Goal: Task Accomplishment & Management: Manage account settings

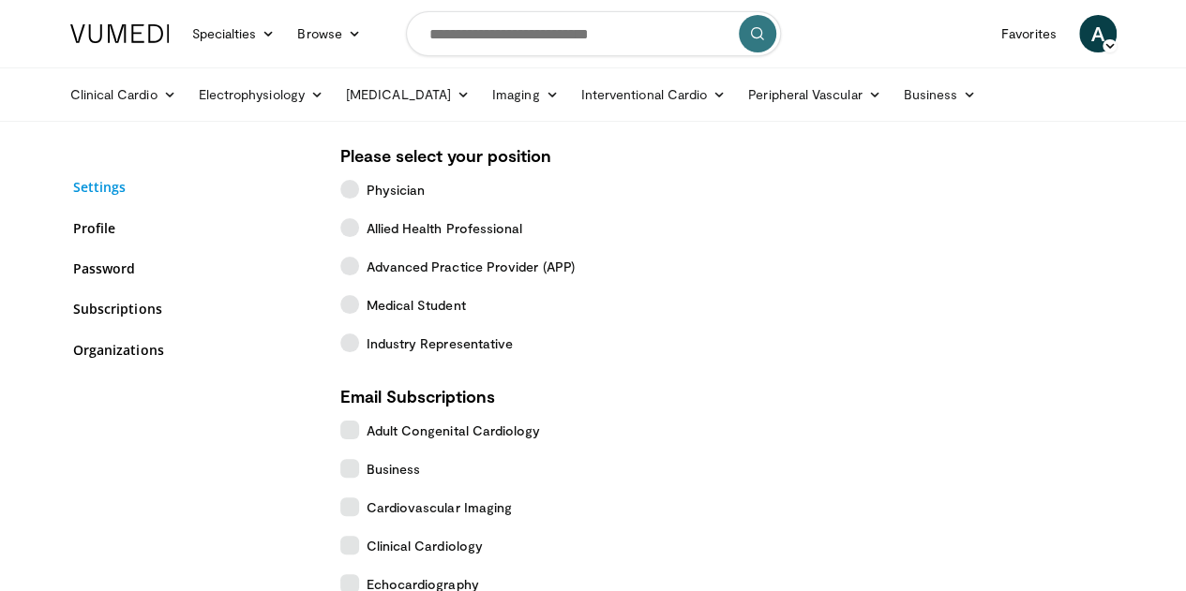
click at [73, 182] on link "Settings" at bounding box center [192, 187] width 239 height 20
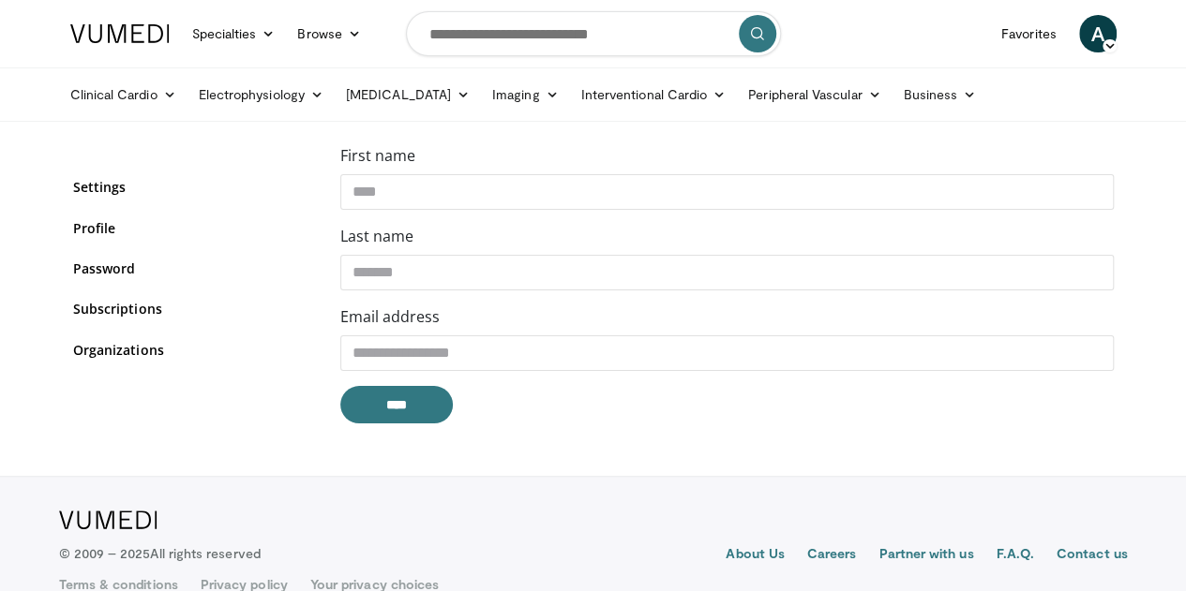
click at [1116, 28] on span "A" at bounding box center [1097, 33] width 37 height 37
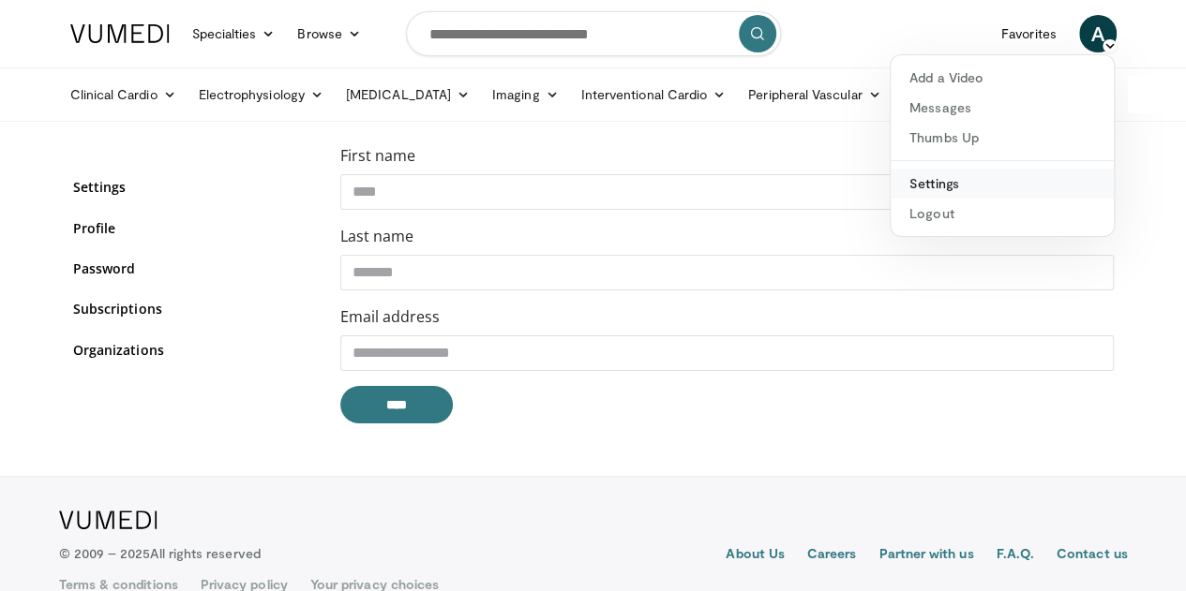
click at [986, 180] on link "Settings" at bounding box center [1002, 184] width 223 height 30
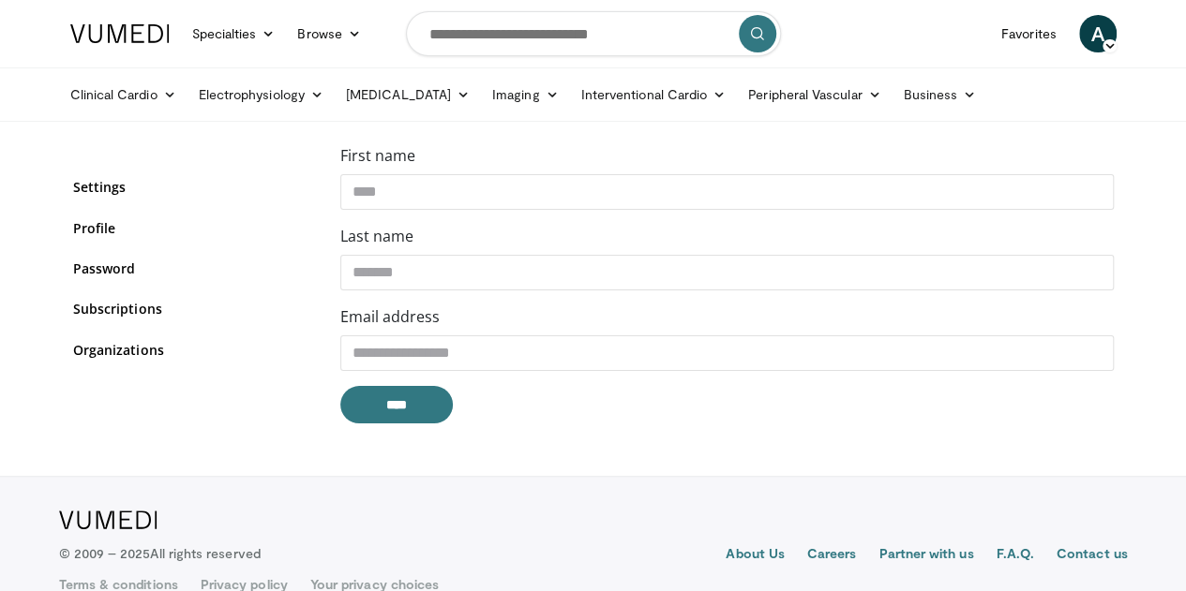
scroll to position [30, 0]
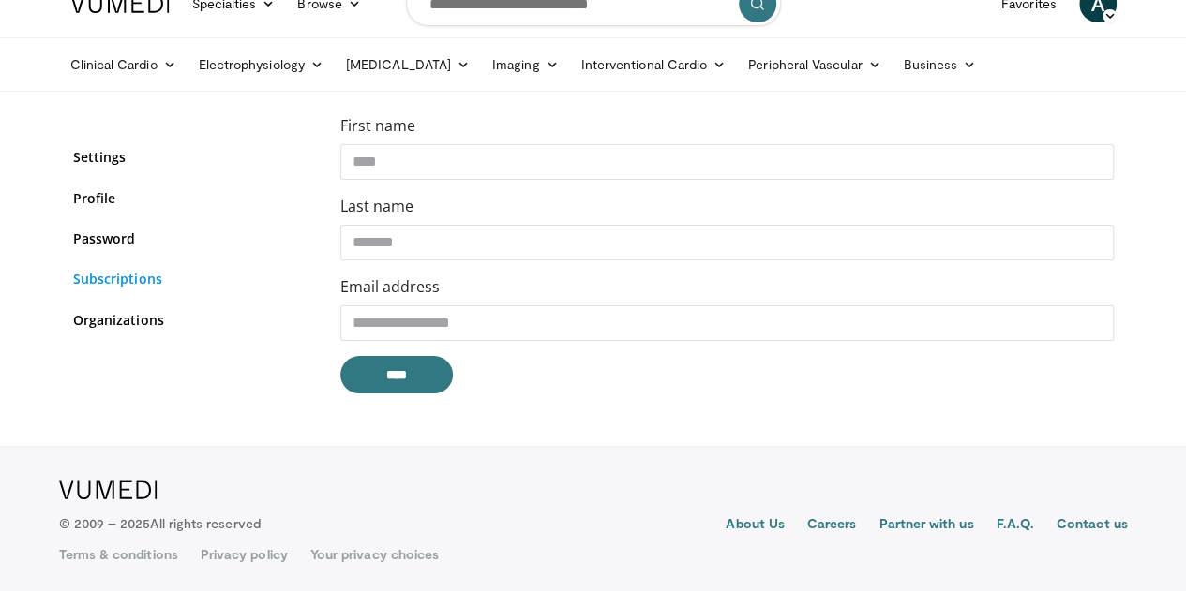
click at [77, 275] on link "Subscriptions" at bounding box center [192, 279] width 239 height 20
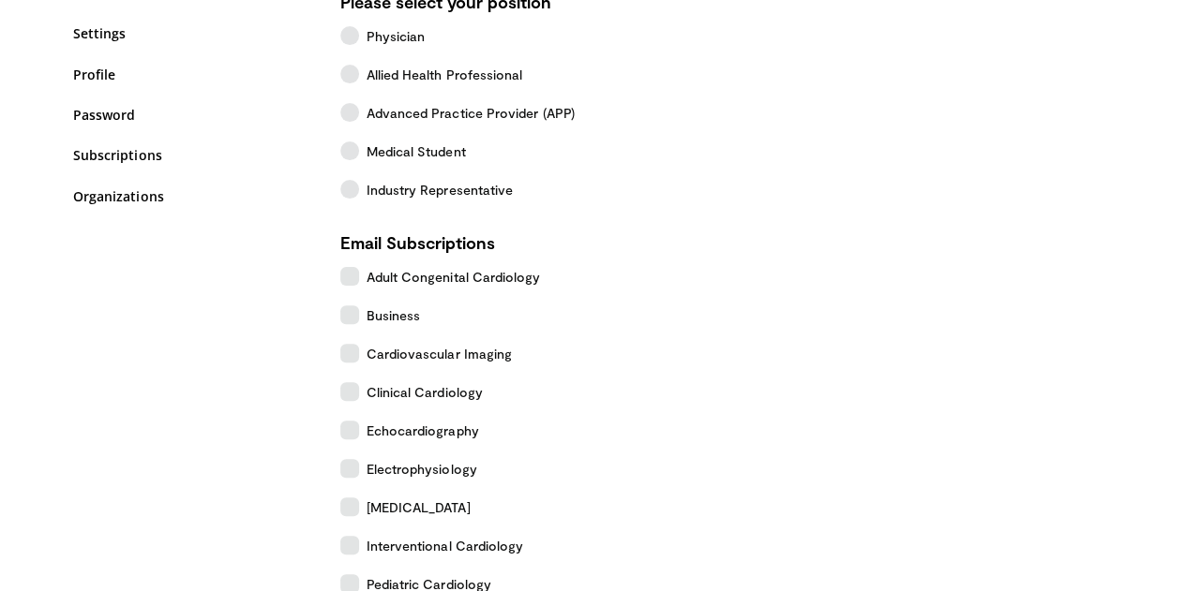
scroll to position [155, 0]
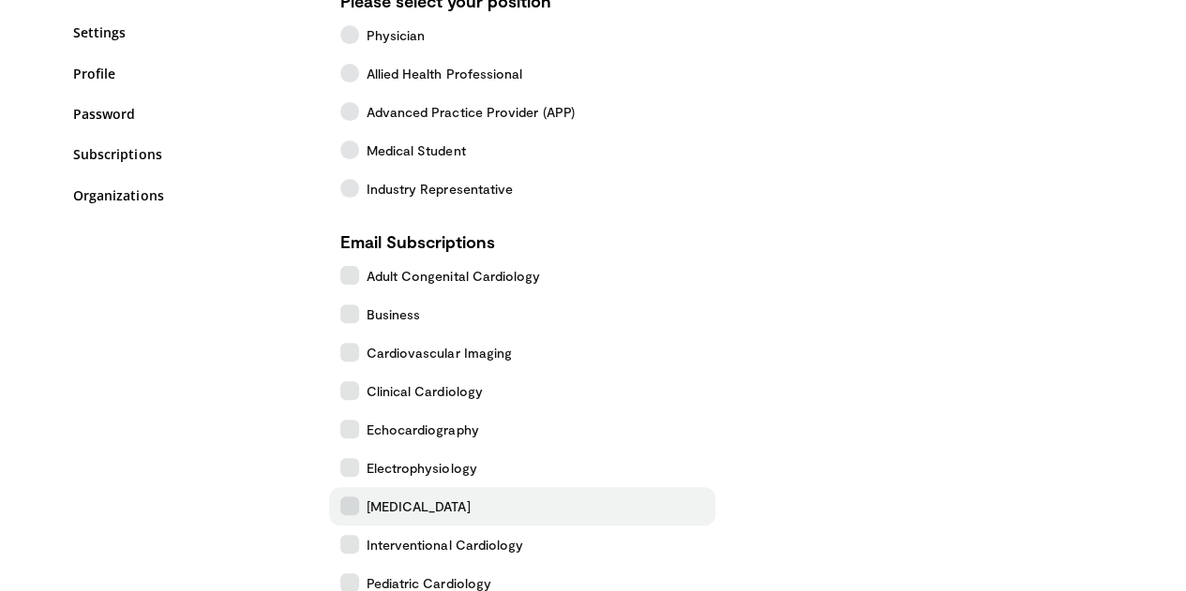
click at [340, 498] on icon at bounding box center [349, 506] width 19 height 19
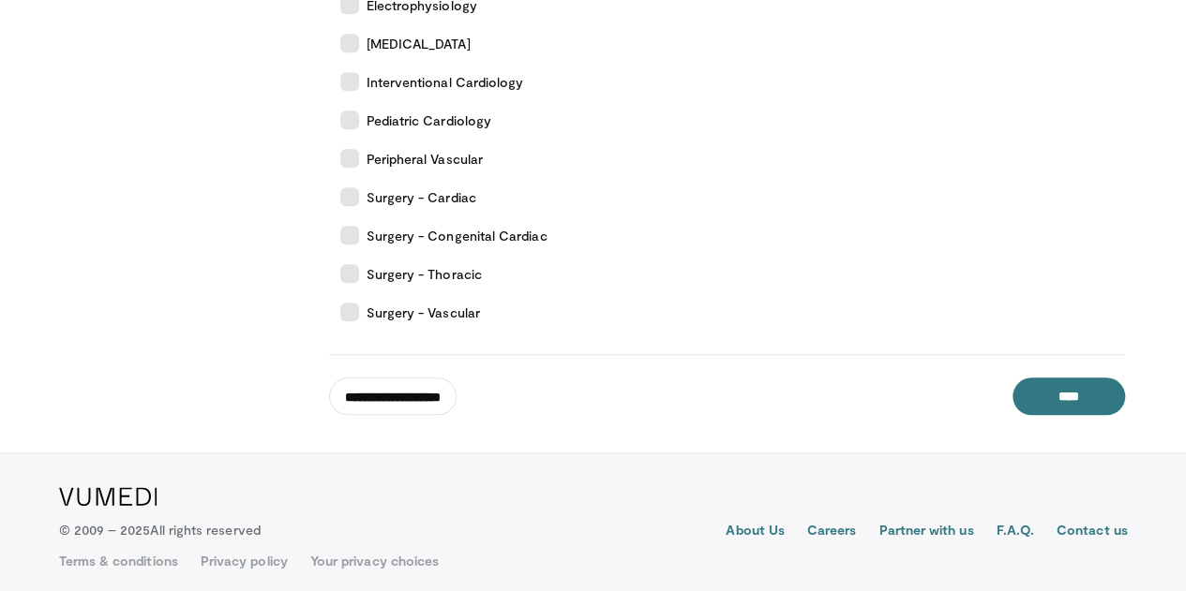
scroll to position [626, 0]
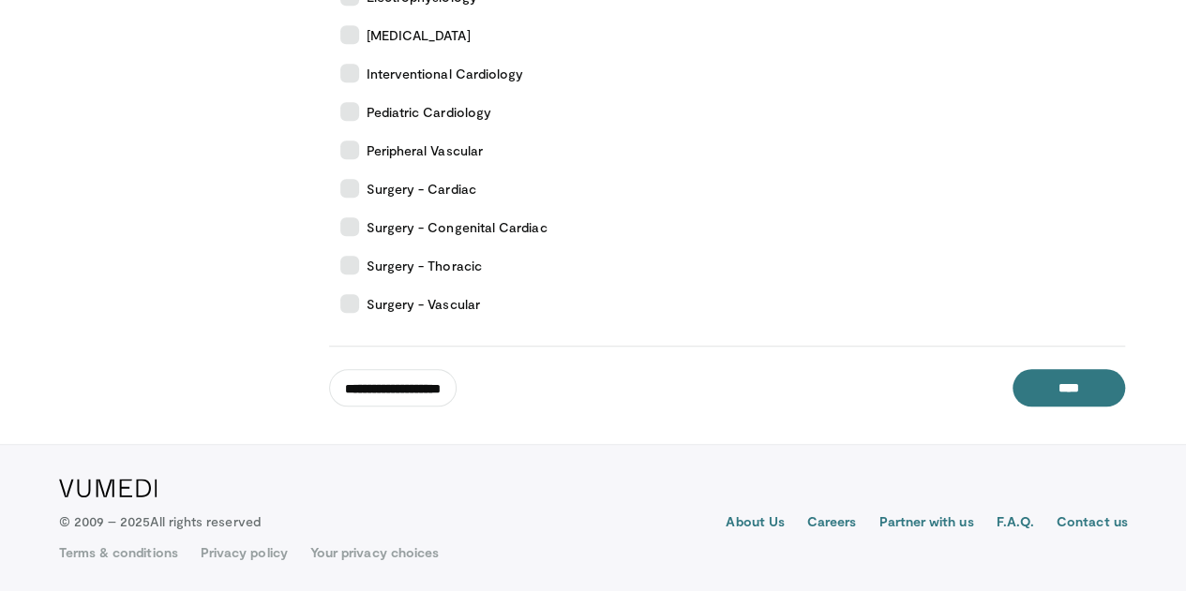
click at [561, 346] on div "**********" at bounding box center [727, 376] width 796 height 61
click at [1102, 376] on input "****" at bounding box center [1068, 387] width 112 height 37
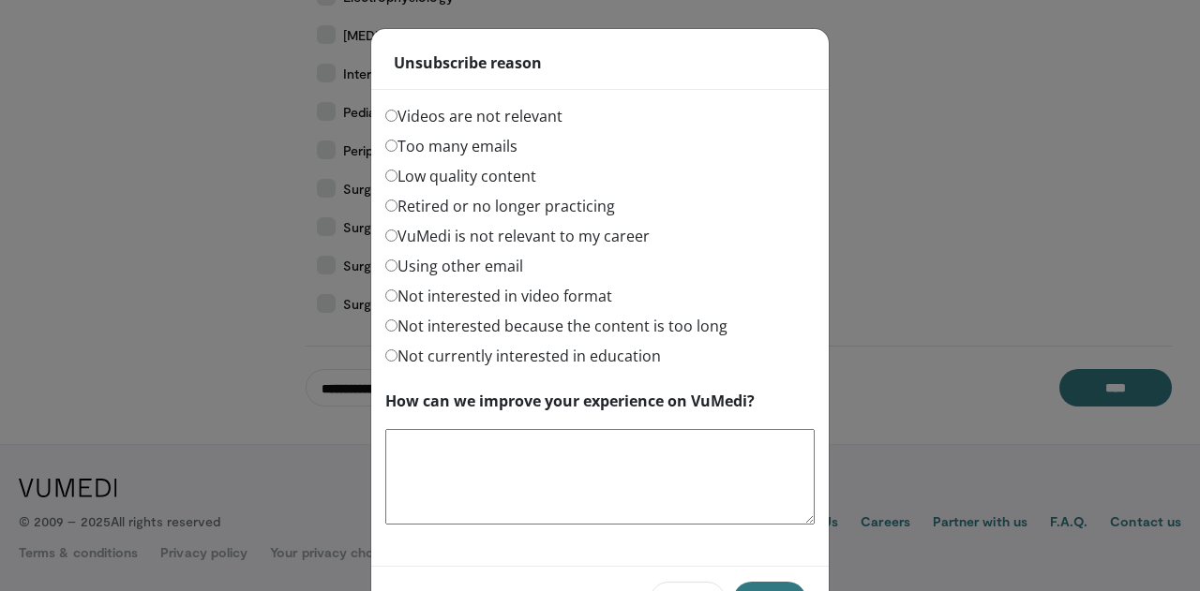
click at [442, 143] on label "Too many emails" at bounding box center [451, 146] width 132 height 22
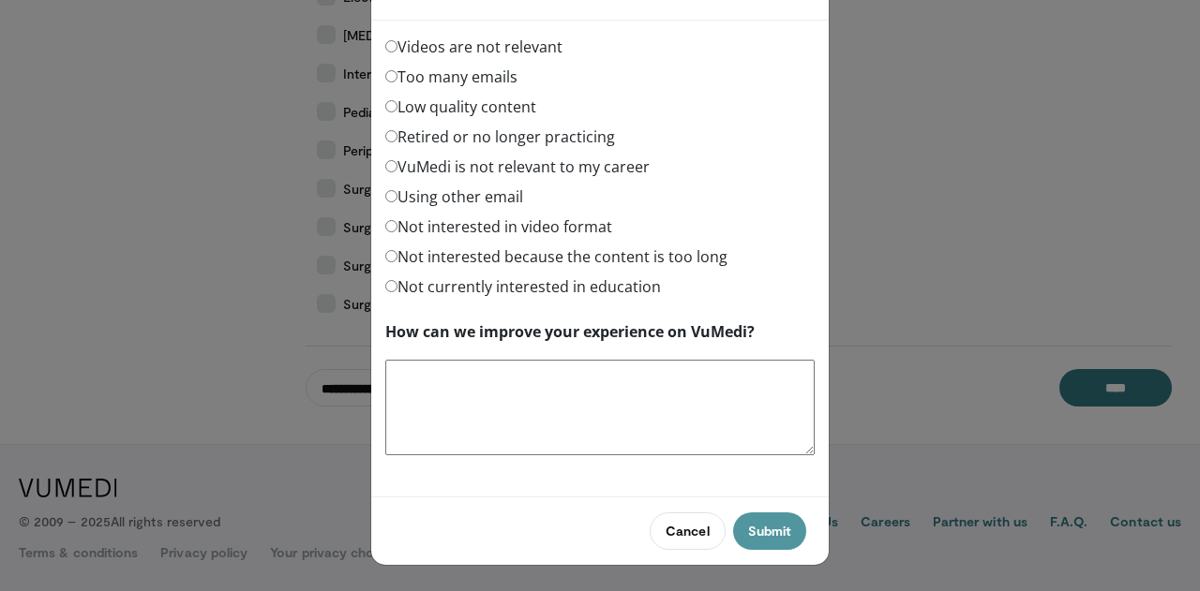
click at [771, 522] on button "Submit" at bounding box center [769, 531] width 73 height 37
